Goal: Task Accomplishment & Management: Manage account settings

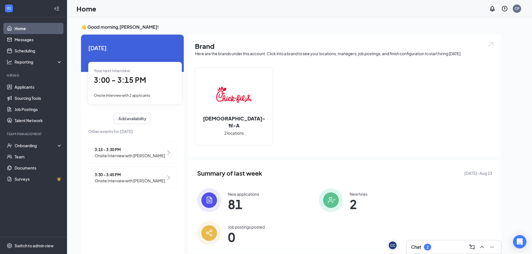
click at [423, 250] on div "Chat 2" at bounding box center [421, 247] width 20 height 7
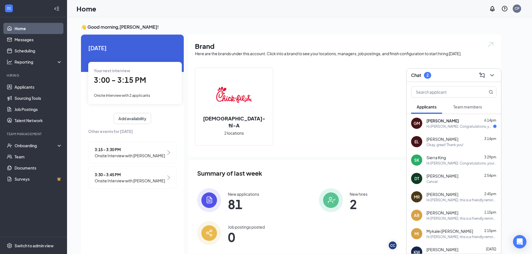
click at [451, 128] on div "Hi [PERSON_NAME]. Congratulations, your meeting with [DEMOGRAPHIC_DATA]-fil-A f…" at bounding box center [460, 126] width 67 height 5
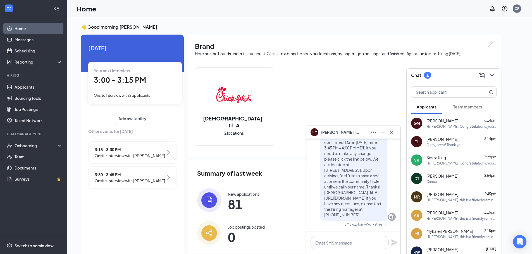
click at [357, 132] on div "GM [PERSON_NAME]" at bounding box center [353, 132] width 85 height 9
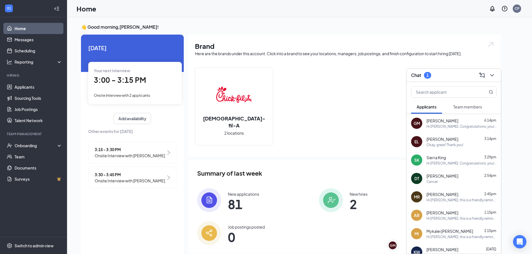
click at [480, 109] on div "Team members" at bounding box center [467, 107] width 29 height 6
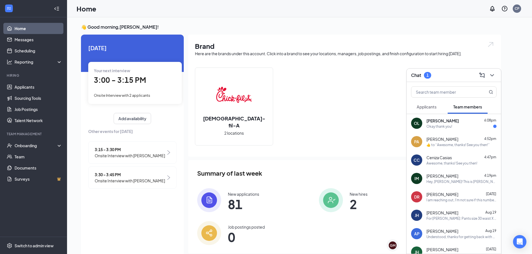
click at [461, 124] on div "[PERSON_NAME] 6:08pm Okay thank you!" at bounding box center [462, 123] width 70 height 11
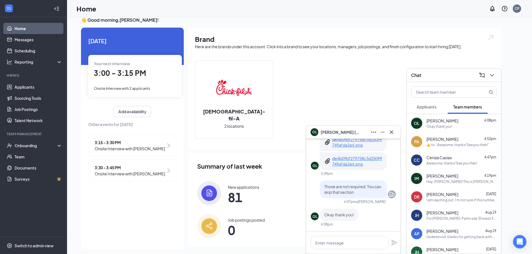
scroll to position [12, 0]
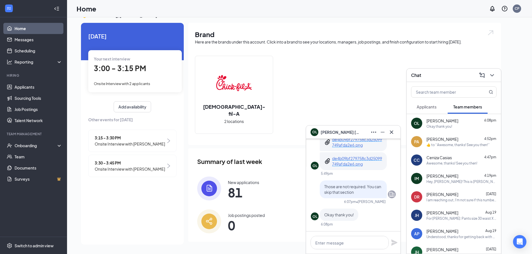
click at [355, 130] on div "OL [PERSON_NAME]" at bounding box center [353, 132] width 85 height 9
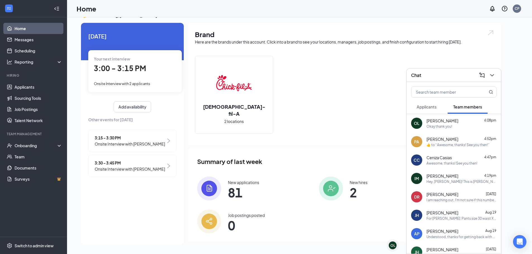
click at [447, 71] on div "Chat" at bounding box center [453, 75] width 85 height 9
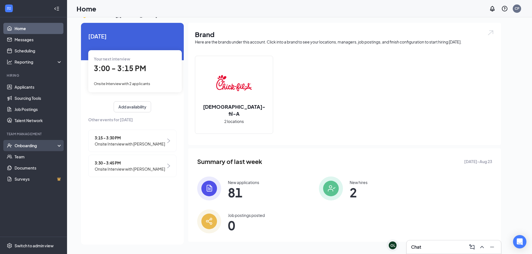
click at [34, 145] on div "Onboarding" at bounding box center [36, 146] width 43 height 6
click at [34, 144] on div "Onboarding" at bounding box center [36, 146] width 43 height 6
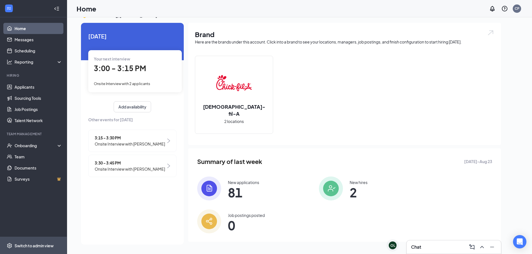
click at [43, 248] on div "Switch to admin view" at bounding box center [34, 246] width 39 height 6
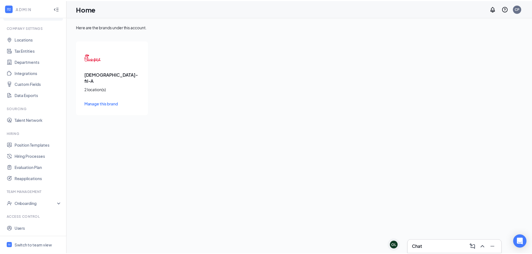
scroll to position [25, 0]
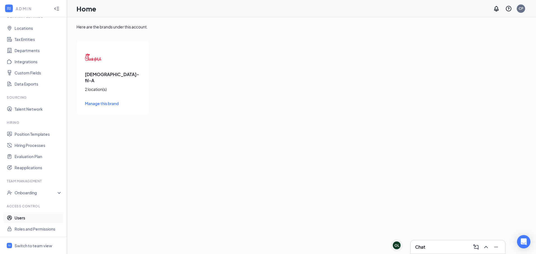
click at [33, 219] on link "Users" at bounding box center [39, 218] width 48 height 11
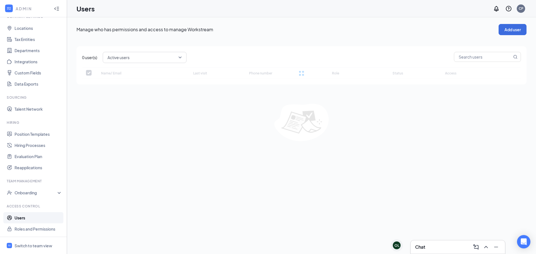
checkbox input "false"
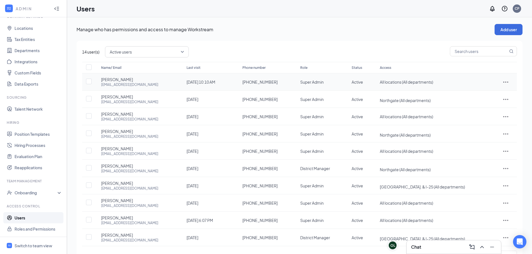
click at [508, 81] on icon "ActionsIcon" at bounding box center [505, 82] width 7 height 7
click at [482, 93] on span "Edit user" at bounding box center [480, 93] width 16 height 5
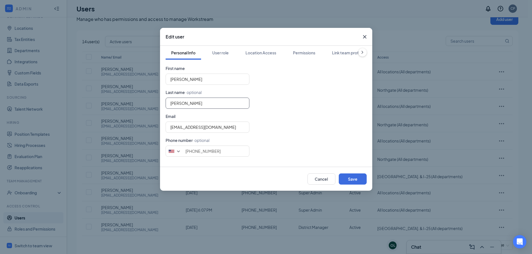
scroll to position [23, 0]
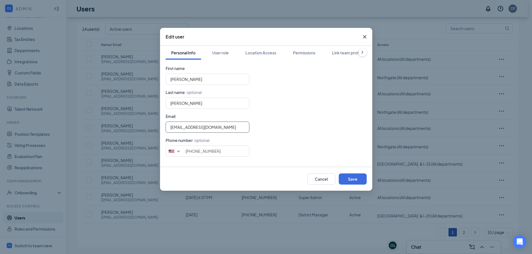
drag, startPoint x: 220, startPoint y: 127, endPoint x: 178, endPoint y: 131, distance: 42.1
click at [178, 131] on input "[EMAIL_ADDRESS][DOMAIN_NAME]" at bounding box center [208, 127] width 84 height 11
click at [229, 130] on input "[EMAIL_ADDRESS][DOMAIN_NAME]" at bounding box center [208, 127] width 84 height 11
click at [268, 123] on div "[EMAIL_ADDRESS][DOMAIN_NAME]" at bounding box center [266, 127] width 201 height 11
drag, startPoint x: 227, startPoint y: 126, endPoint x: 85, endPoint y: 133, distance: 142.4
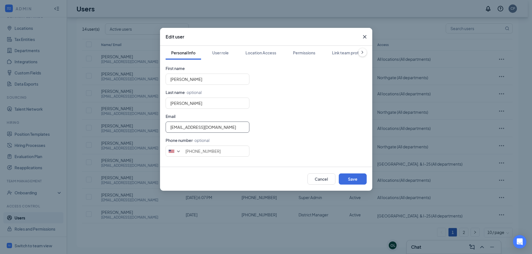
click at [84, 133] on div "Edit user Personal Info User role Location Access Permissions Link team profile…" at bounding box center [266, 127] width 532 height 254
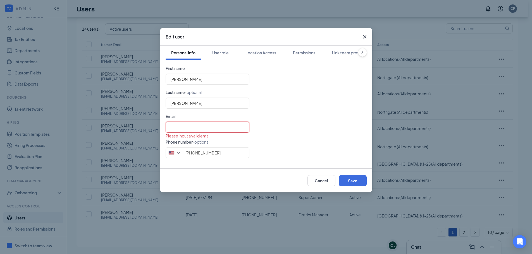
paste input "[EMAIL_ADDRESS][DOMAIN_NAME]"
type input "[EMAIL_ADDRESS][DOMAIN_NAME]"
click at [273, 108] on div "[PERSON_NAME]" at bounding box center [266, 103] width 201 height 11
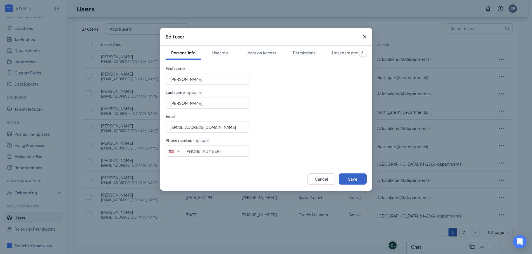
click at [360, 180] on button "Save" at bounding box center [353, 179] width 28 height 11
type input "7192461873"
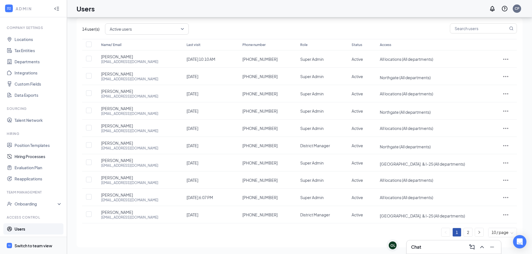
scroll to position [25, 0]
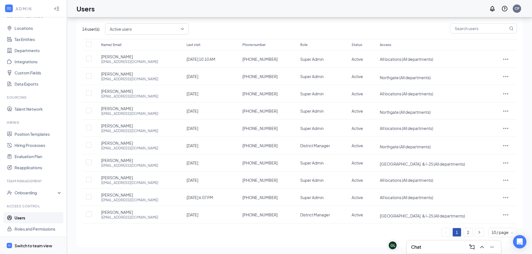
click at [45, 245] on div "Switch to team view" at bounding box center [34, 246] width 38 height 6
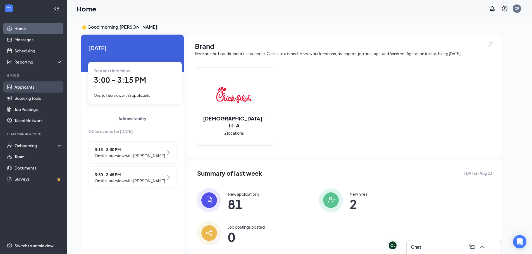
click at [17, 87] on link "Applicants" at bounding box center [39, 87] width 48 height 11
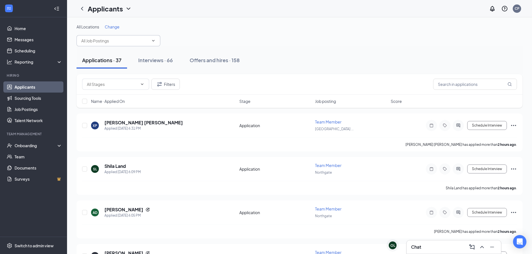
click at [142, 41] on input "text" at bounding box center [115, 41] width 68 height 6
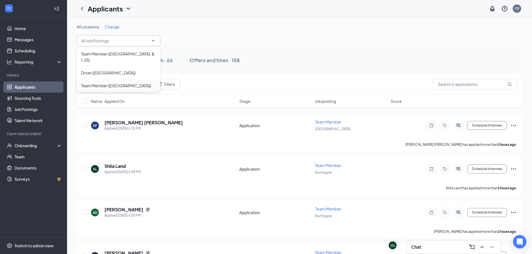
click at [129, 86] on div "Team Member ([GEOGRAPHIC_DATA])" at bounding box center [116, 86] width 70 height 6
type input "Team Member ([GEOGRAPHIC_DATA])"
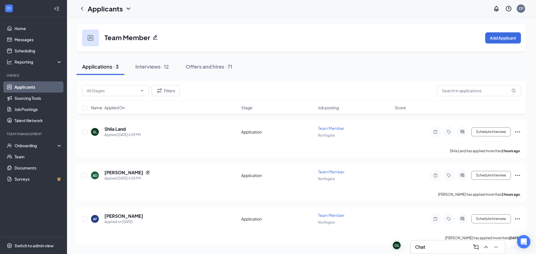
click at [302, 58] on div "Applications · 3 Interviews · 12 Offers and hires · 71" at bounding box center [302, 67] width 450 height 28
click at [121, 108] on span "Name · Applied On" at bounding box center [108, 108] width 34 height 6
click at [118, 173] on h5 "[PERSON_NAME]" at bounding box center [123, 173] width 39 height 6
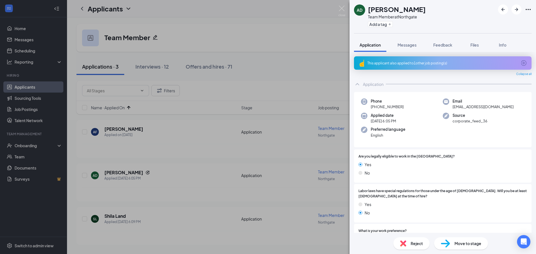
click at [430, 63] on div "This applicant also applied to 1 other job posting(s)" at bounding box center [443, 63] width 150 height 5
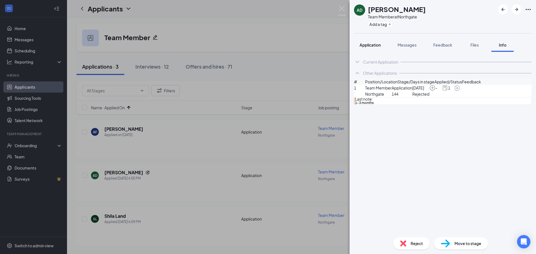
click at [382, 45] on button "Application" at bounding box center [370, 45] width 32 height 14
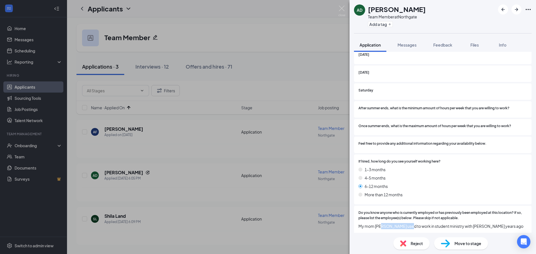
scroll to position [549, 0]
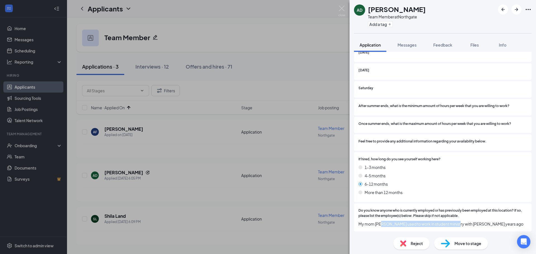
drag, startPoint x: 379, startPoint y: 226, endPoint x: 456, endPoint y: 223, distance: 76.3
click at [451, 223] on span "My mom [PERSON_NAME] used to work in student ministry with [PERSON_NAME] years …" at bounding box center [443, 224] width 169 height 6
click at [457, 223] on span "My mom [PERSON_NAME] used to work in student ministry with [PERSON_NAME] years …" at bounding box center [443, 224] width 169 height 6
drag, startPoint x: 484, startPoint y: 224, endPoint x: 513, endPoint y: 223, distance: 28.8
click at [512, 223] on span "My mom [PERSON_NAME] used to work in student ministry with [PERSON_NAME] years …" at bounding box center [443, 224] width 169 height 6
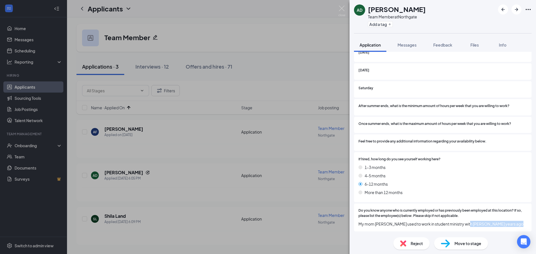
click at [516, 223] on span "My mom [PERSON_NAME] used to work in student ministry with [PERSON_NAME] years …" at bounding box center [443, 224] width 169 height 6
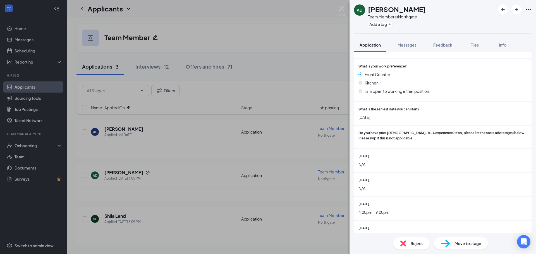
scroll to position [130, 0]
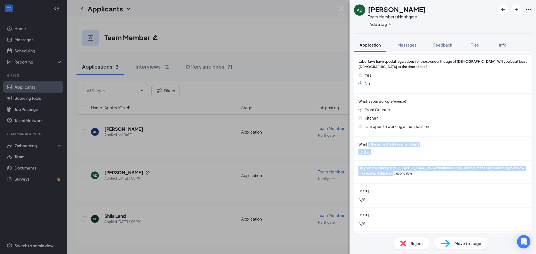
drag, startPoint x: 419, startPoint y: 177, endPoint x: 368, endPoint y: 144, distance: 60.7
click at [368, 143] on span "What is the earliest date you can start?" at bounding box center [389, 144] width 61 height 5
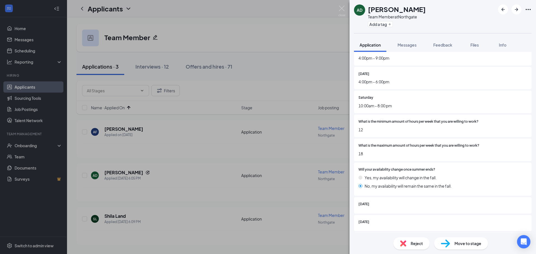
scroll to position [549, 0]
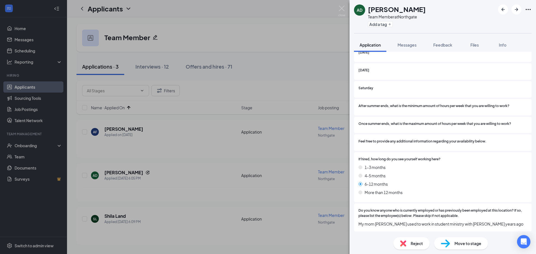
drag, startPoint x: 359, startPoint y: 226, endPoint x: 517, endPoint y: 225, distance: 157.3
click at [517, 225] on span "My mom [PERSON_NAME] used to work in student ministry with [PERSON_NAME] years …" at bounding box center [443, 224] width 169 height 6
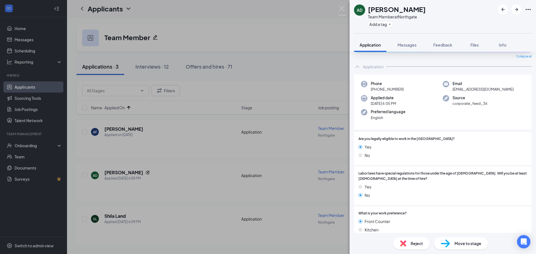
scroll to position [0, 0]
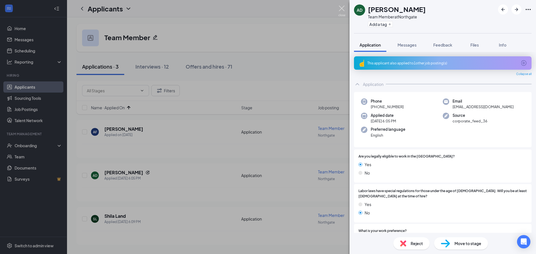
drag, startPoint x: 343, startPoint y: 9, endPoint x: 335, endPoint y: 9, distance: 7.3
click at [342, 9] on img at bounding box center [342, 11] width 7 height 11
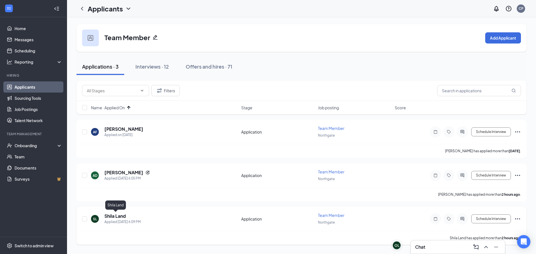
click at [120, 215] on h5 "Shila Land" at bounding box center [115, 216] width 22 height 6
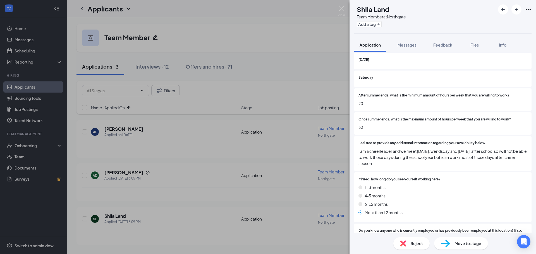
scroll to position [557, 0]
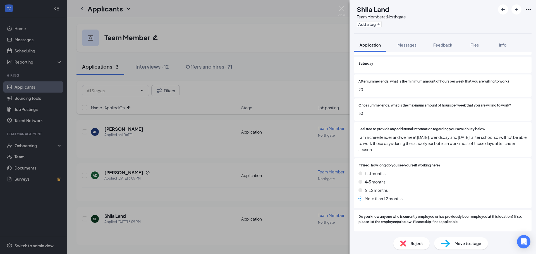
click at [414, 246] on span "Reject" at bounding box center [417, 244] width 12 height 6
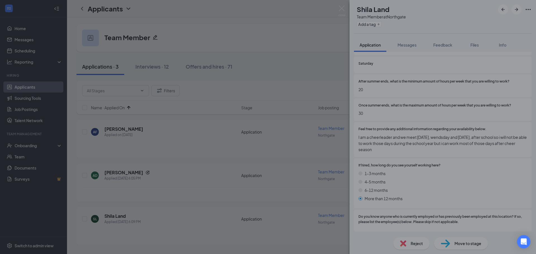
scroll to position [555, 0]
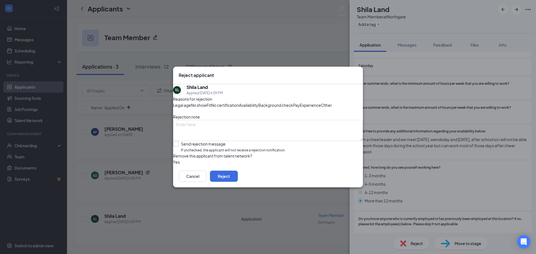
click at [183, 153] on input "Send rejection message If unchecked, the applicant will not receive a rejection…" at bounding box center [229, 147] width 113 height 12
checkbox input "true"
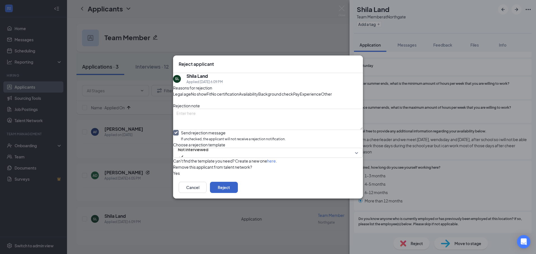
click at [238, 193] on button "Reject" at bounding box center [224, 187] width 28 height 11
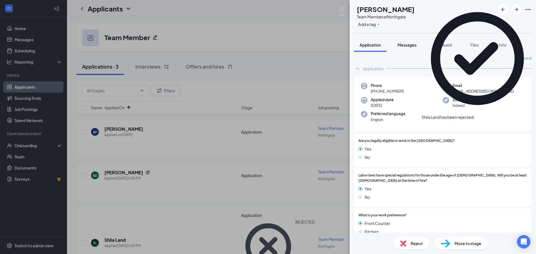
click at [411, 44] on span "Messages" at bounding box center [407, 44] width 19 height 5
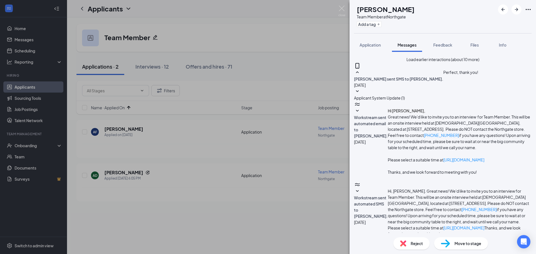
scroll to position [107, 0]
click at [341, 11] on img at bounding box center [342, 11] width 7 height 11
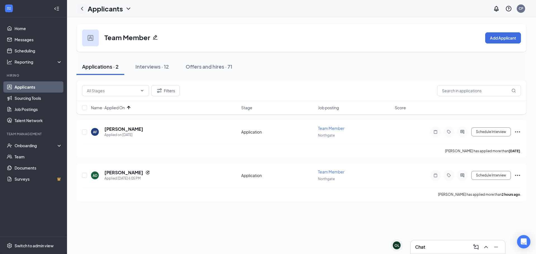
click at [82, 8] on icon "ChevronLeft" at bounding box center [82, 8] width 7 height 7
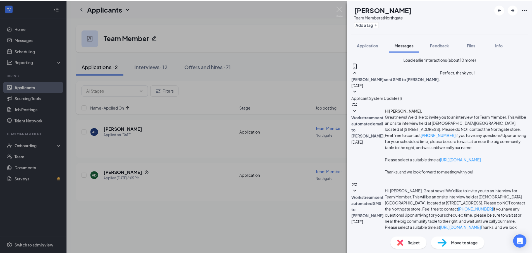
scroll to position [163, 0]
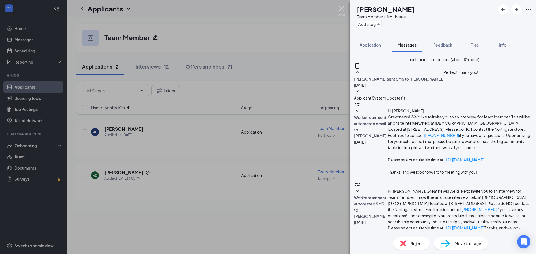
click at [340, 7] on img at bounding box center [342, 11] width 7 height 11
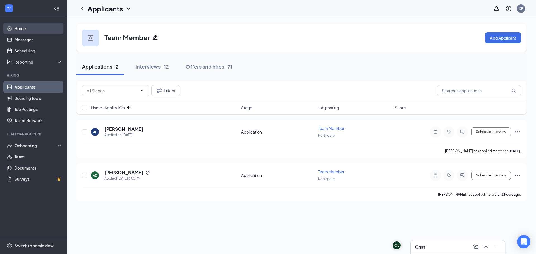
click at [29, 28] on link "Home" at bounding box center [39, 28] width 48 height 11
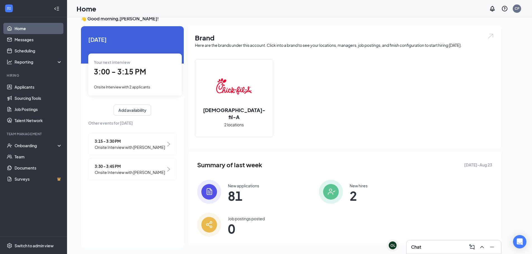
scroll to position [12, 0]
